Goal: Information Seeking & Learning: Compare options

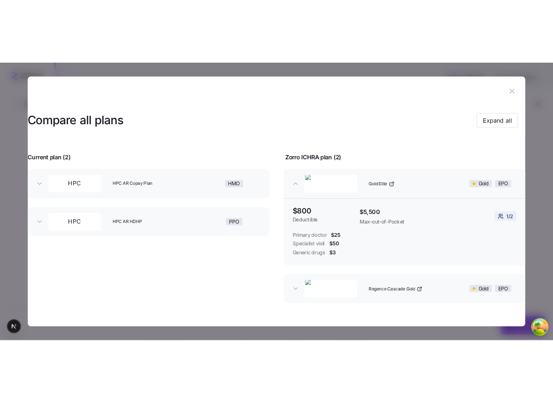
scroll to position [267, 0]
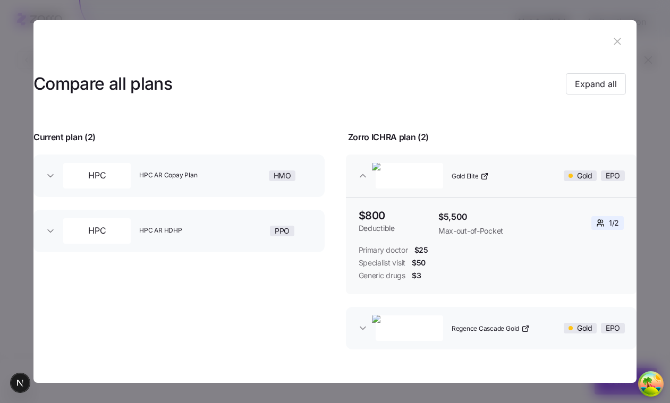
click at [400, 265] on span "Specialist visit" at bounding box center [382, 263] width 47 height 11
click at [396, 264] on span "Specialist visit" at bounding box center [382, 263] width 47 height 11
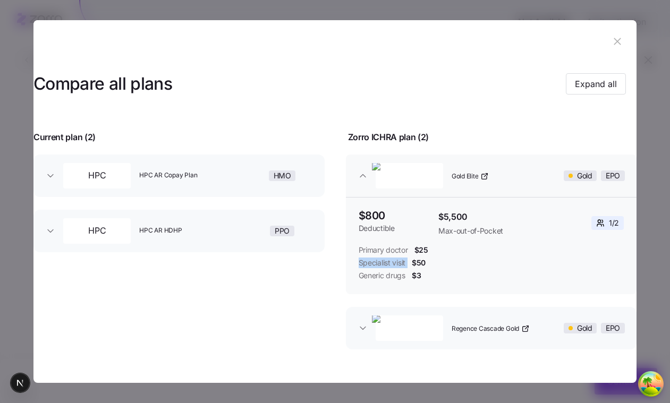
click at [396, 264] on span "Specialist visit" at bounding box center [382, 263] width 47 height 11
click at [419, 262] on span "$50" at bounding box center [419, 263] width 14 height 11
click at [428, 263] on div "Specialist visit $50" at bounding box center [491, 263] width 265 height 11
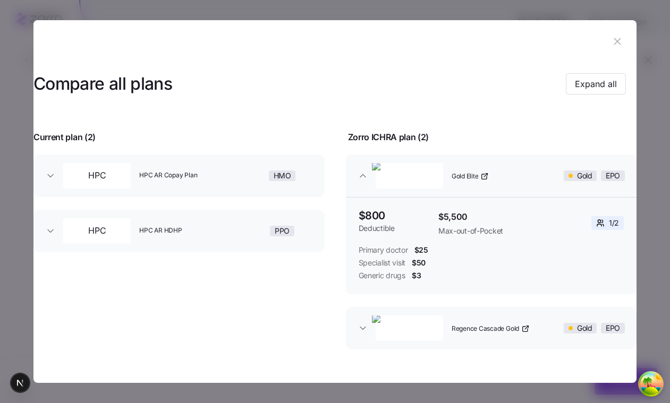
click at [428, 263] on div "Specialist visit $50" at bounding box center [491, 263] width 265 height 11
click at [434, 245] on div "Primary doctor $25" at bounding box center [491, 250] width 265 height 11
click at [381, 229] on span "Deductible" at bounding box center [394, 228] width 71 height 11
click at [618, 42] on button "button" at bounding box center [617, 41] width 17 height 17
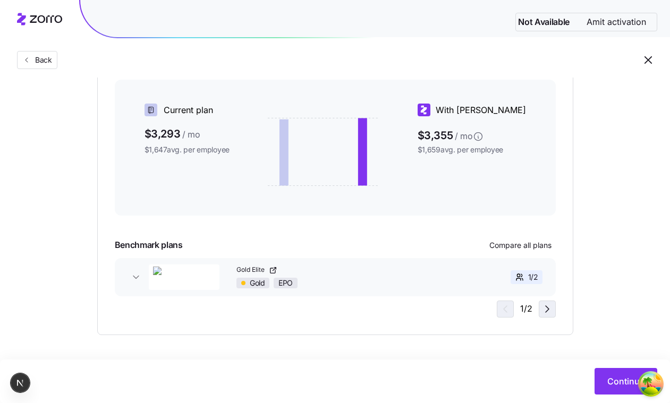
click at [541, 304] on icon "button" at bounding box center [547, 309] width 13 height 13
click at [506, 305] on icon "button" at bounding box center [503, 309] width 13 height 13
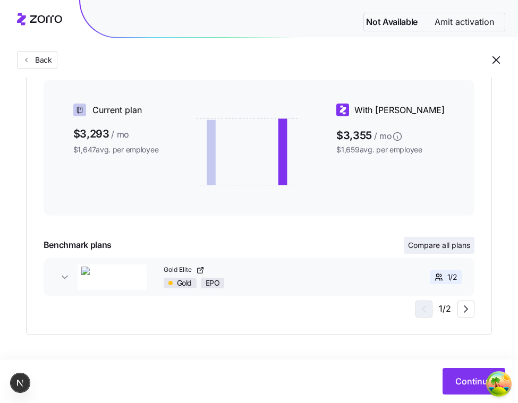
click at [410, 243] on span "Compare all plans" at bounding box center [439, 245] width 62 height 11
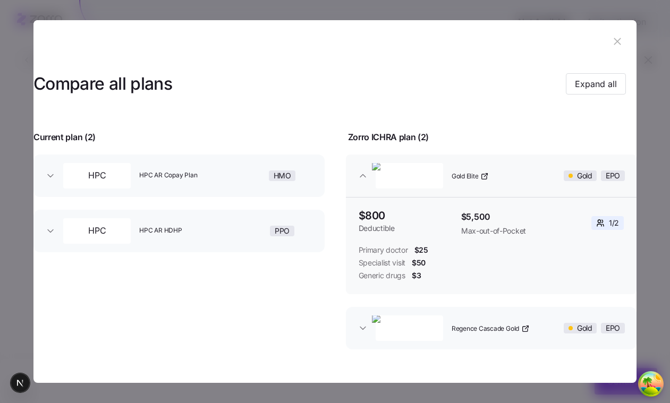
click at [617, 44] on icon "button" at bounding box center [617, 42] width 12 height 12
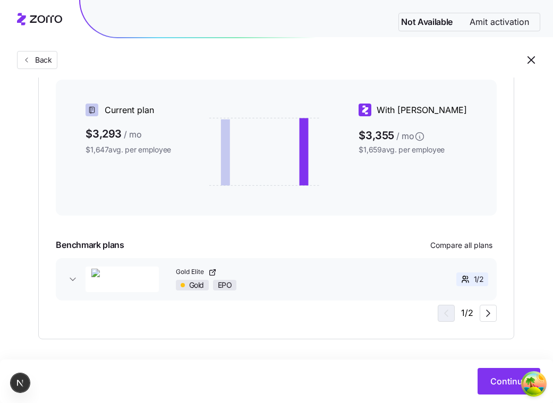
click at [337, 269] on link "Gold Elite" at bounding box center [290, 272] width 229 height 9
click at [74, 286] on button "Gold Elite Gold EPO 1 / 2" at bounding box center [276, 279] width 441 height 42
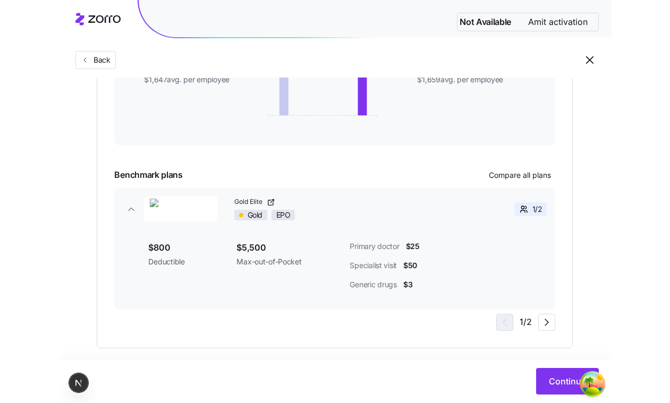
scroll to position [338, 0]
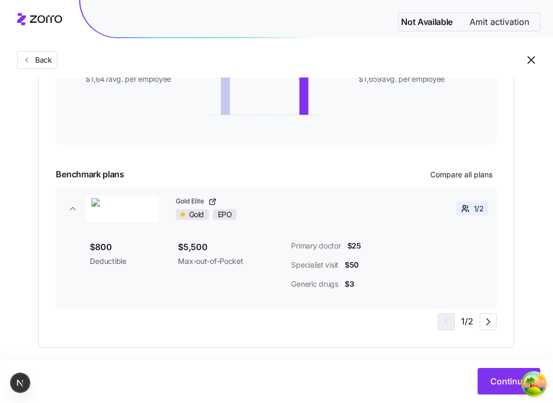
click at [472, 165] on div "Essential Exceptional A smart step up Provides improved care over the minimum r…" at bounding box center [276, 102] width 441 height 456
click at [468, 172] on span "Compare all plans" at bounding box center [461, 174] width 62 height 11
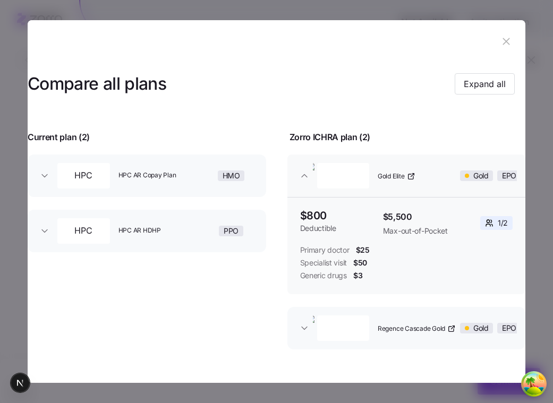
click at [552, 148] on div at bounding box center [276, 201] width 553 height 403
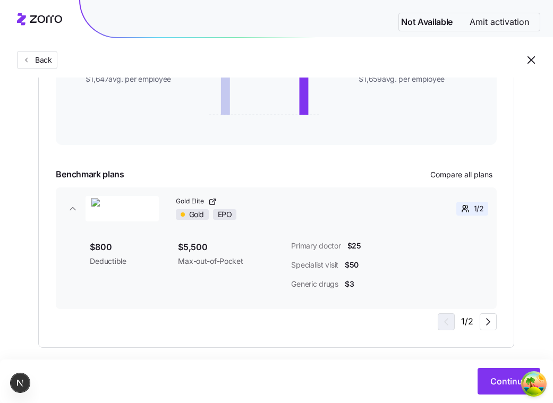
click at [470, 183] on div "Essential Exceptional A smart step up Provides improved care over the minimum r…" at bounding box center [276, 102] width 441 height 456
click at [466, 178] on span "Compare all plans" at bounding box center [461, 174] width 62 height 11
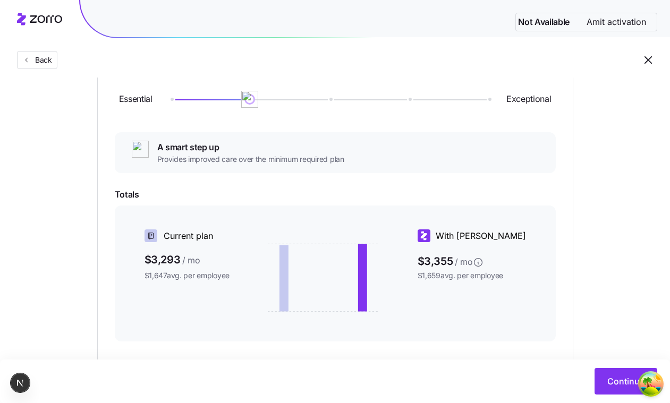
scroll to position [164, 0]
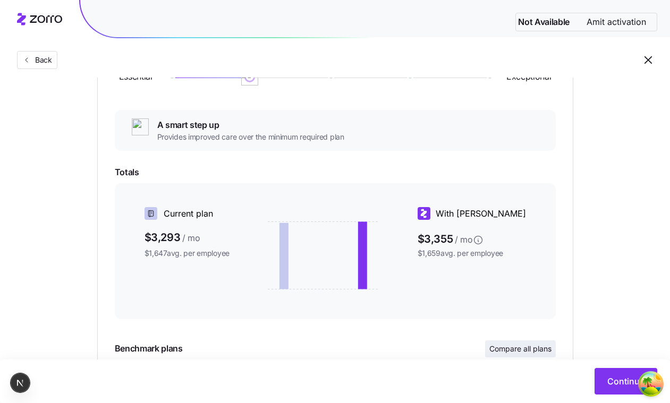
click at [517, 344] on span "Compare all plans" at bounding box center [520, 349] width 62 height 11
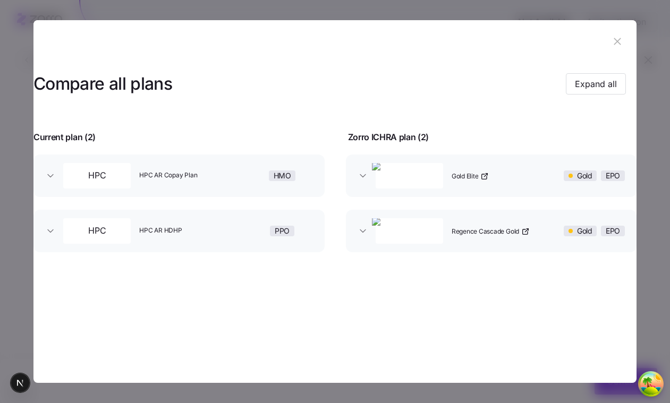
drag, startPoint x: 495, startPoint y: 182, endPoint x: 362, endPoint y: 181, distance: 132.8
click at [362, 181] on button "Gold Elite Gold EPO" at bounding box center [491, 176] width 291 height 42
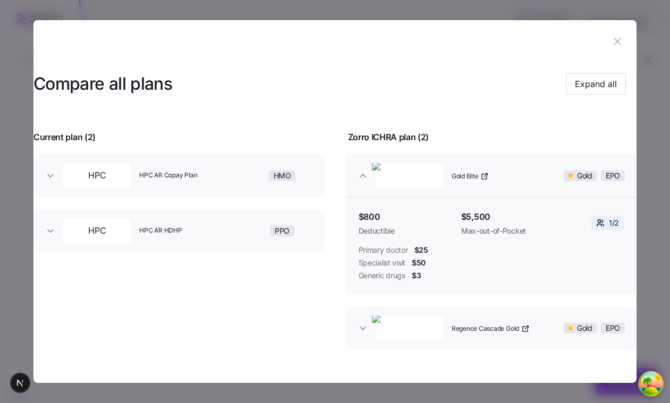
click at [362, 181] on button "Gold Elite Gold EPO" at bounding box center [491, 176] width 291 height 42
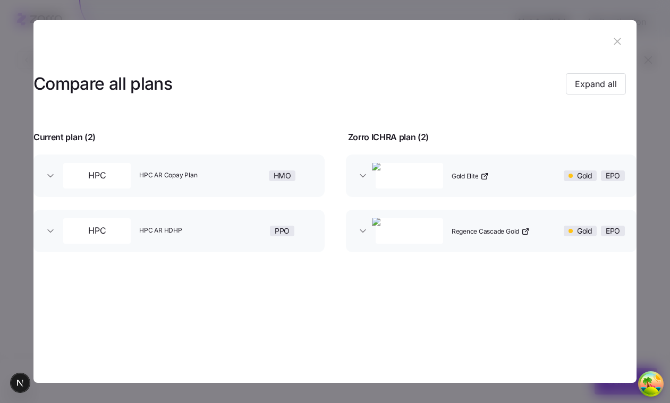
click at [362, 181] on button "Gold Elite Gold EPO" at bounding box center [491, 176] width 291 height 42
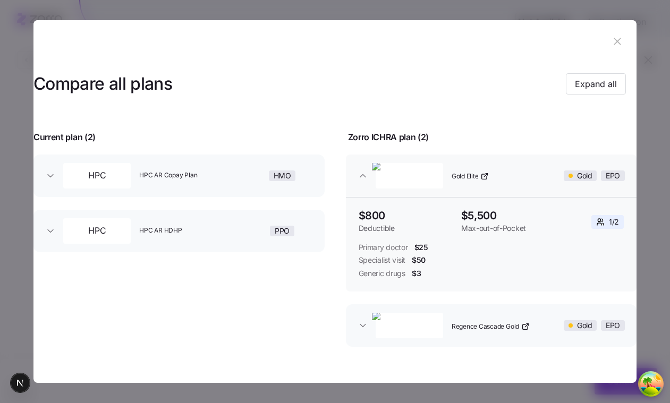
click at [559, 132] on div "Zorro ICHRA plan ( 2 )" at bounding box center [492, 131] width 314 height 26
click at [615, 37] on icon "button" at bounding box center [617, 42] width 12 height 12
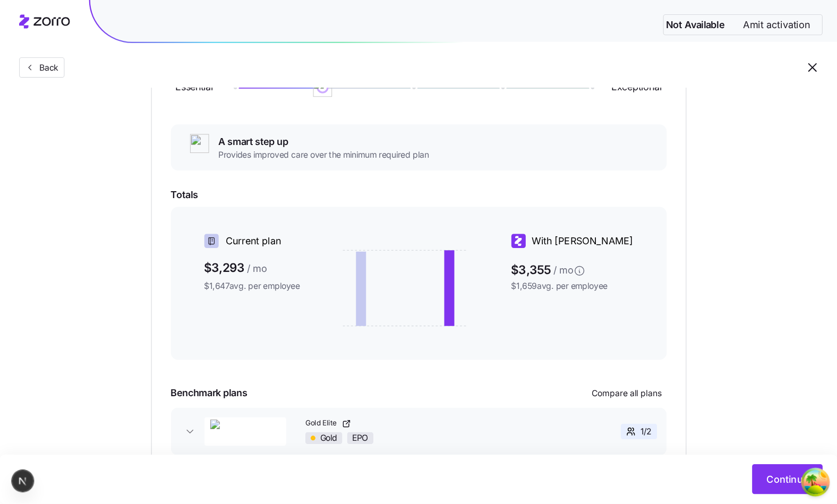
scroll to position [163, 0]
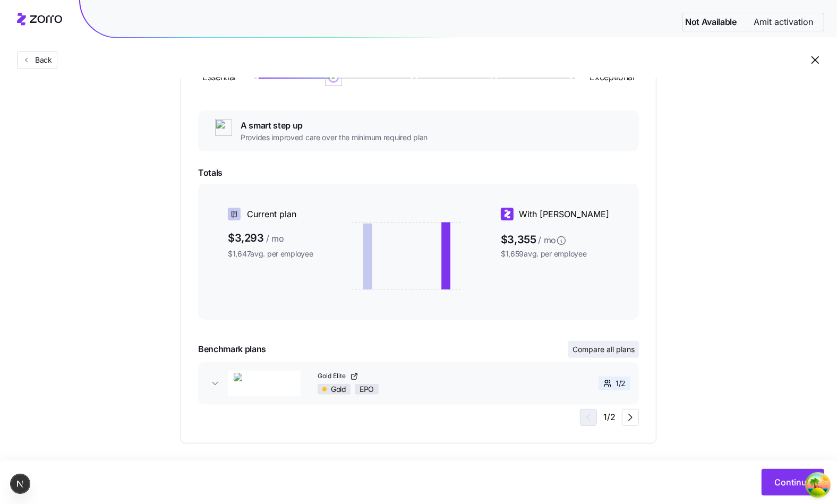
click at [620, 350] on span "Compare all plans" at bounding box center [604, 349] width 62 height 11
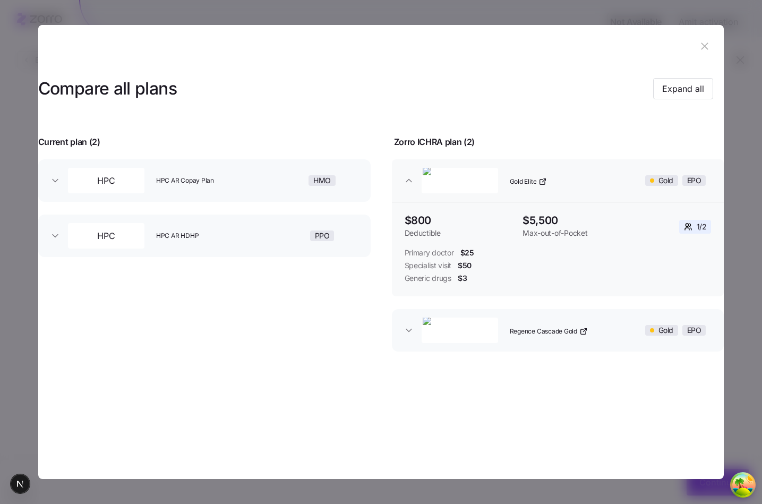
click at [714, 45] on header at bounding box center [381, 46] width 686 height 42
click at [712, 46] on button "button" at bounding box center [704, 46] width 17 height 17
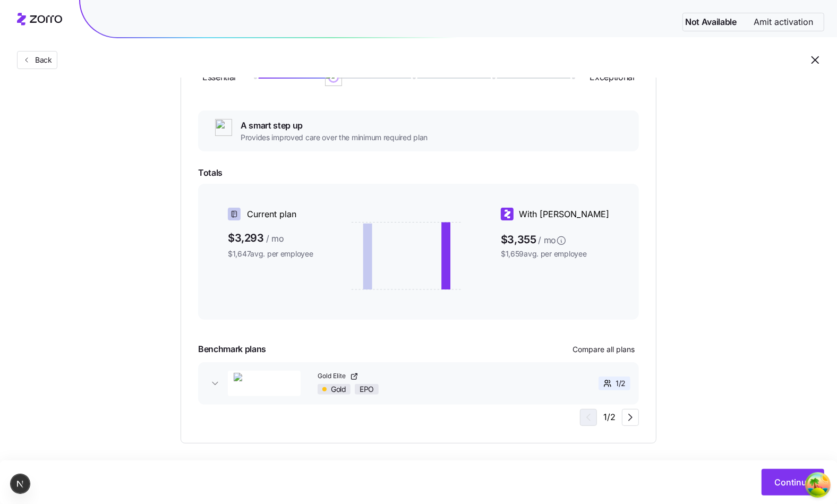
click at [760, 171] on div "Choose a plan matching strategy By quality By metal level Pre-selected Most sim…" at bounding box center [418, 186] width 837 height 513
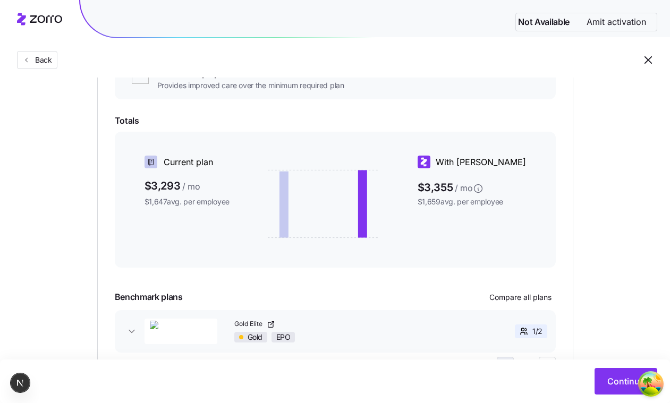
scroll to position [248, 0]
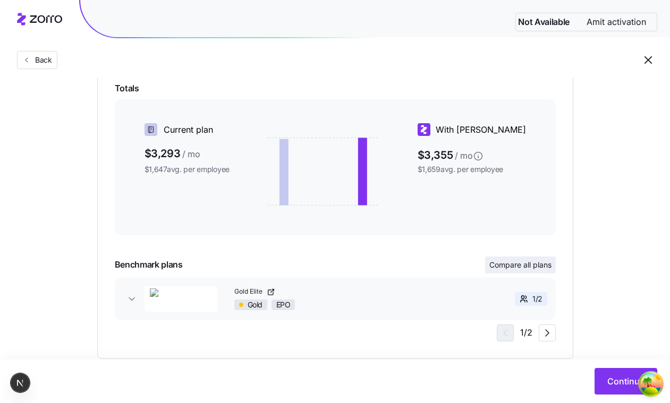
click at [537, 266] on span "Compare all plans" at bounding box center [520, 265] width 62 height 11
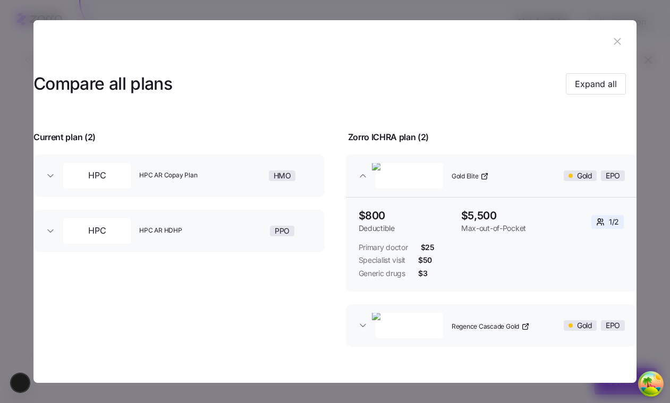
scroll to position [30, 0]
